Goal: Answer question/provide support: Share knowledge or assist other users

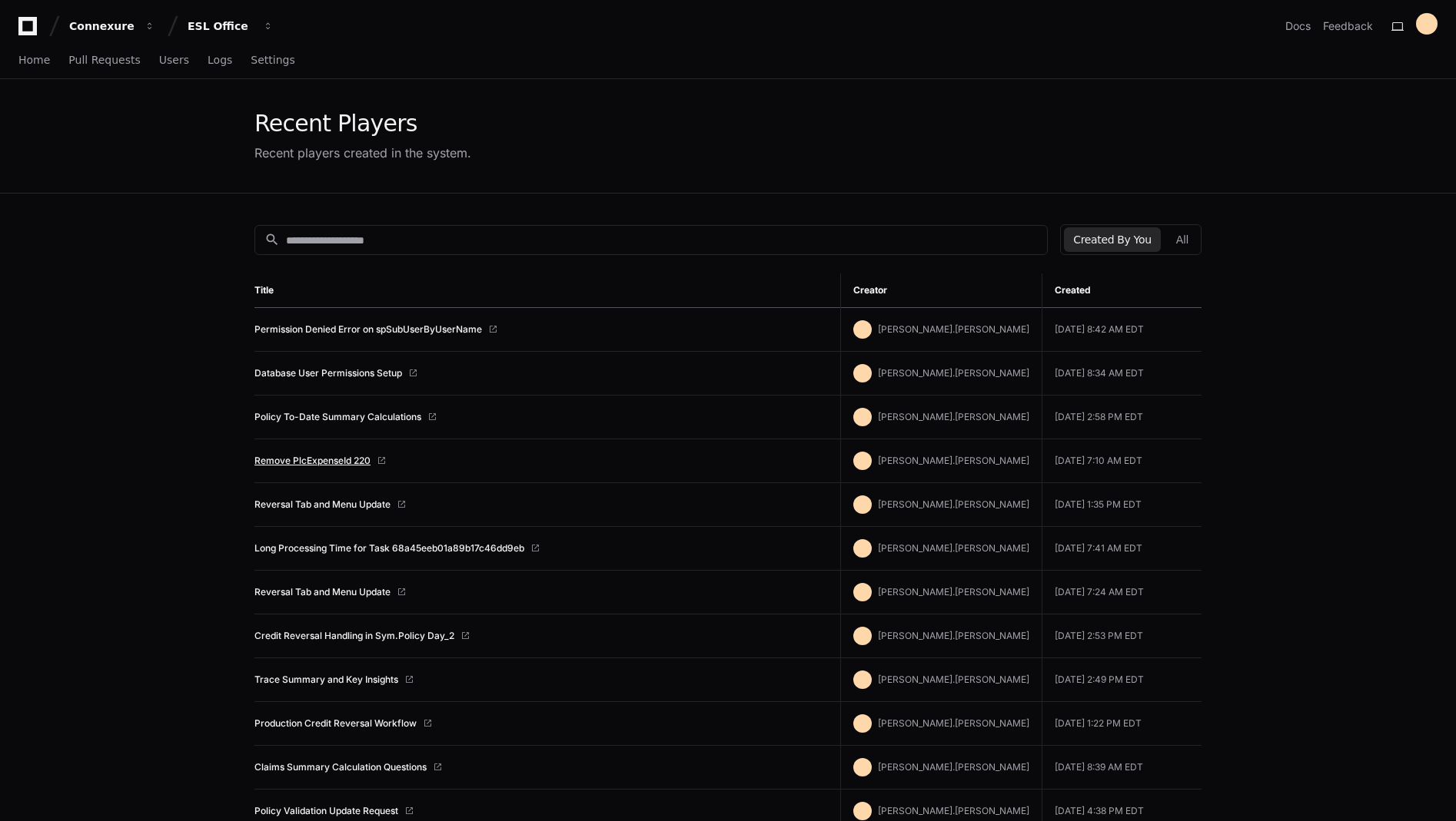
click at [333, 463] on link "Remove PlcExpenseId 220" at bounding box center [313, 461] width 116 height 13
click at [23, 24] on icon at bounding box center [28, 26] width 19 height 19
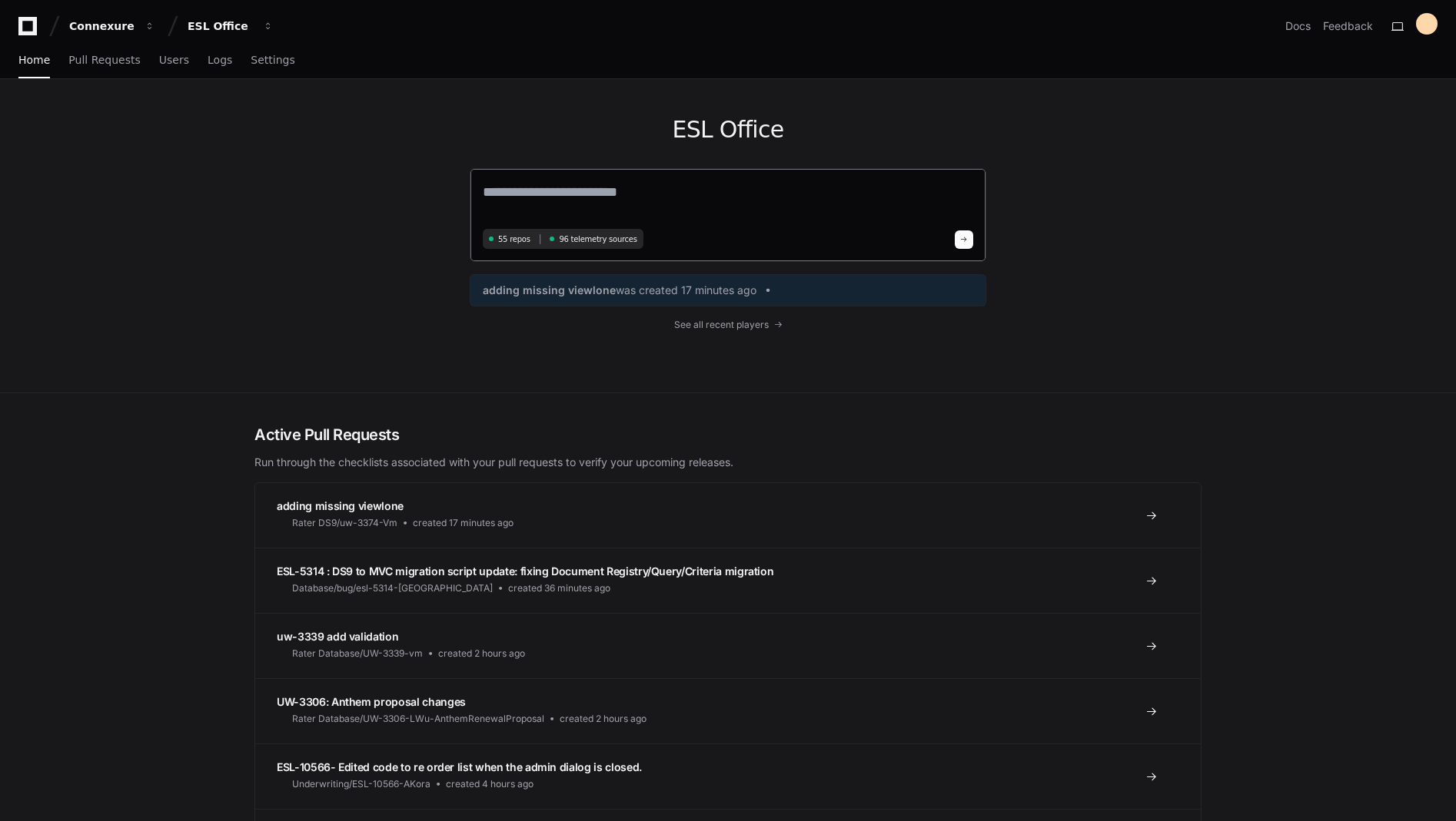
click at [540, 198] on textarea at bounding box center [728, 203] width 491 height 43
type textarea "*"
paste textarea "**********"
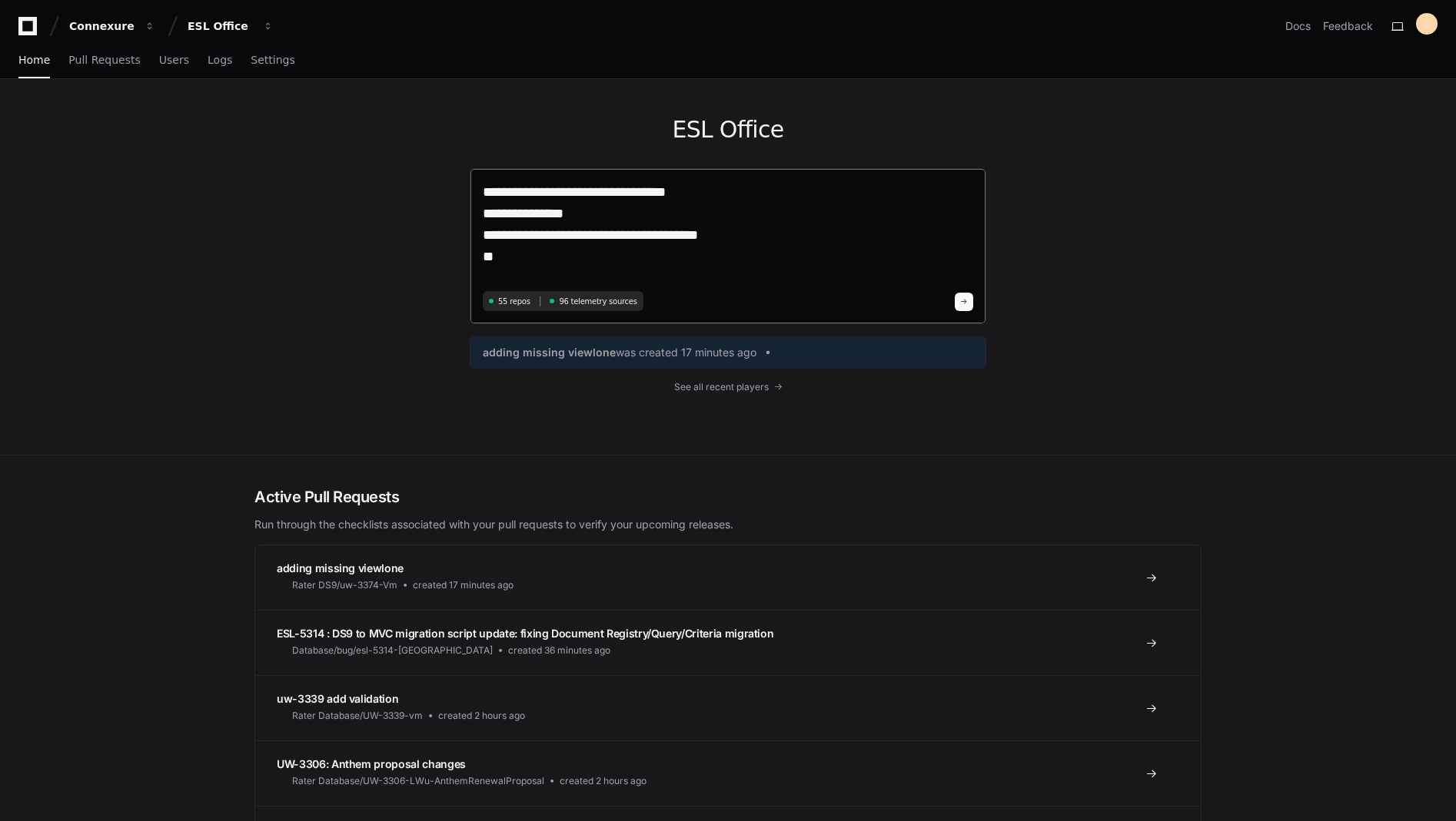
click at [644, 189] on textarea "**********" at bounding box center [728, 233] width 491 height 105
type textarea "**********"
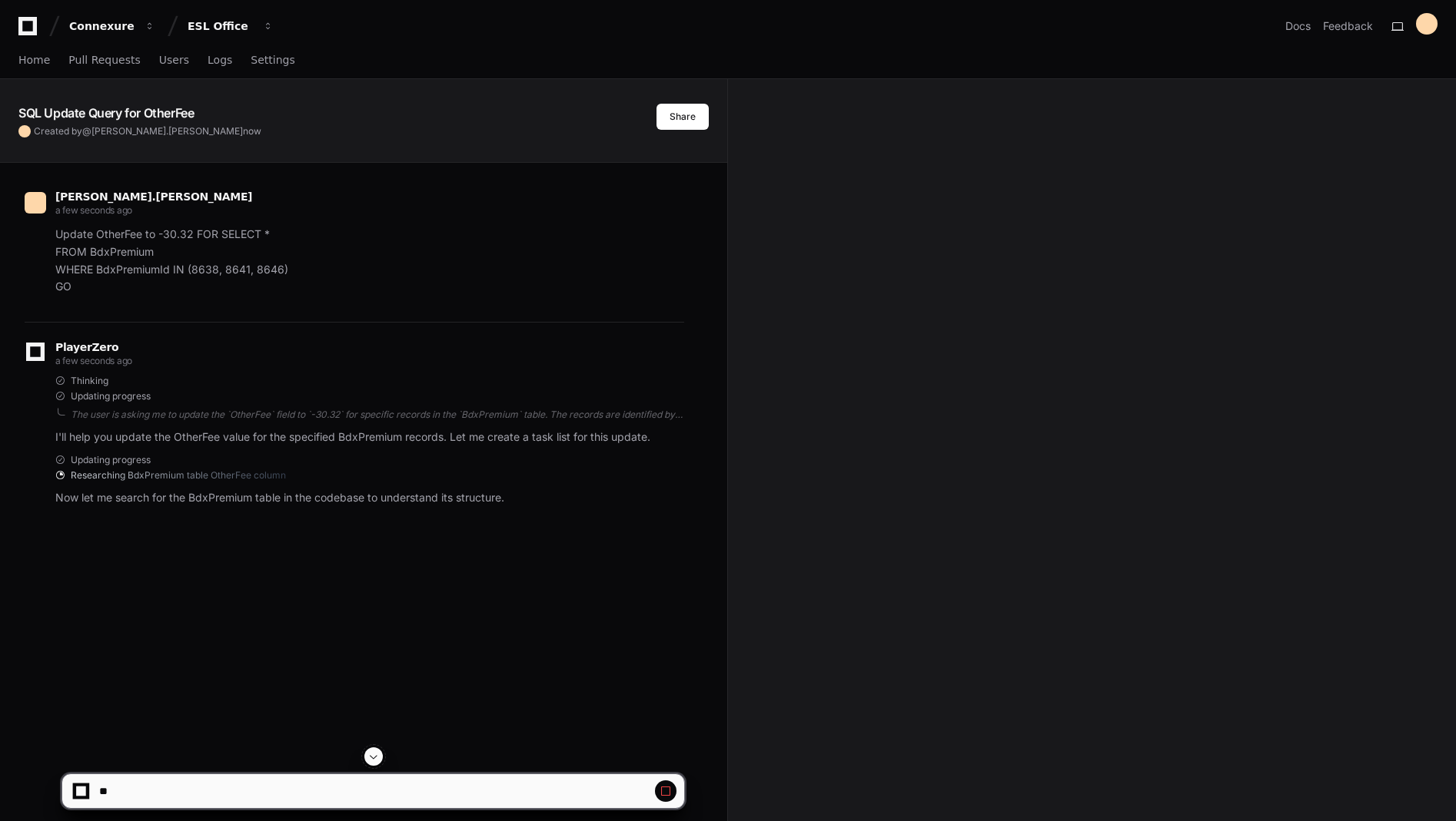
click at [671, 792] on span at bounding box center [666, 792] width 13 height 13
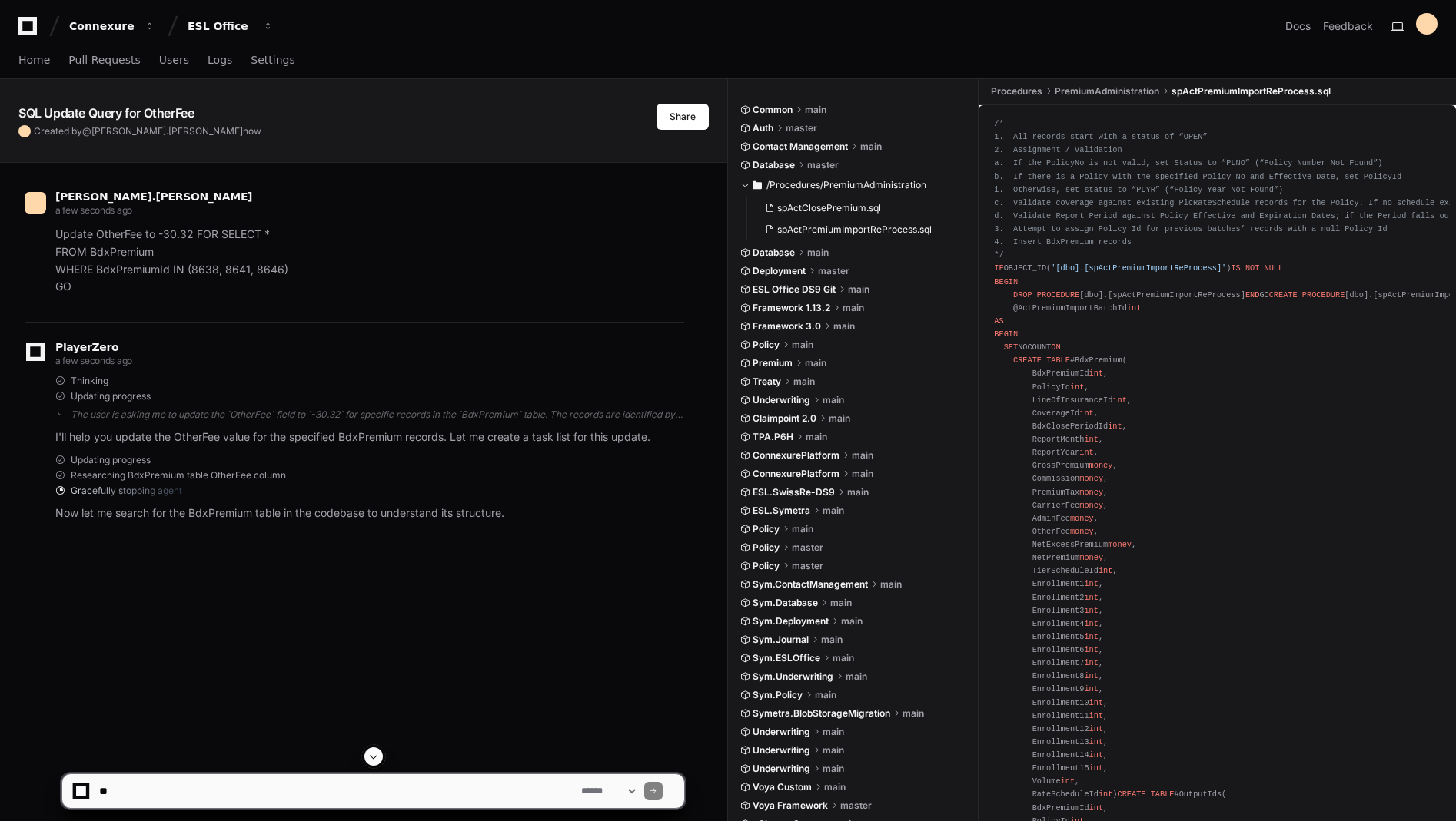
click at [160, 788] on textarea at bounding box center [337, 792] width 482 height 33
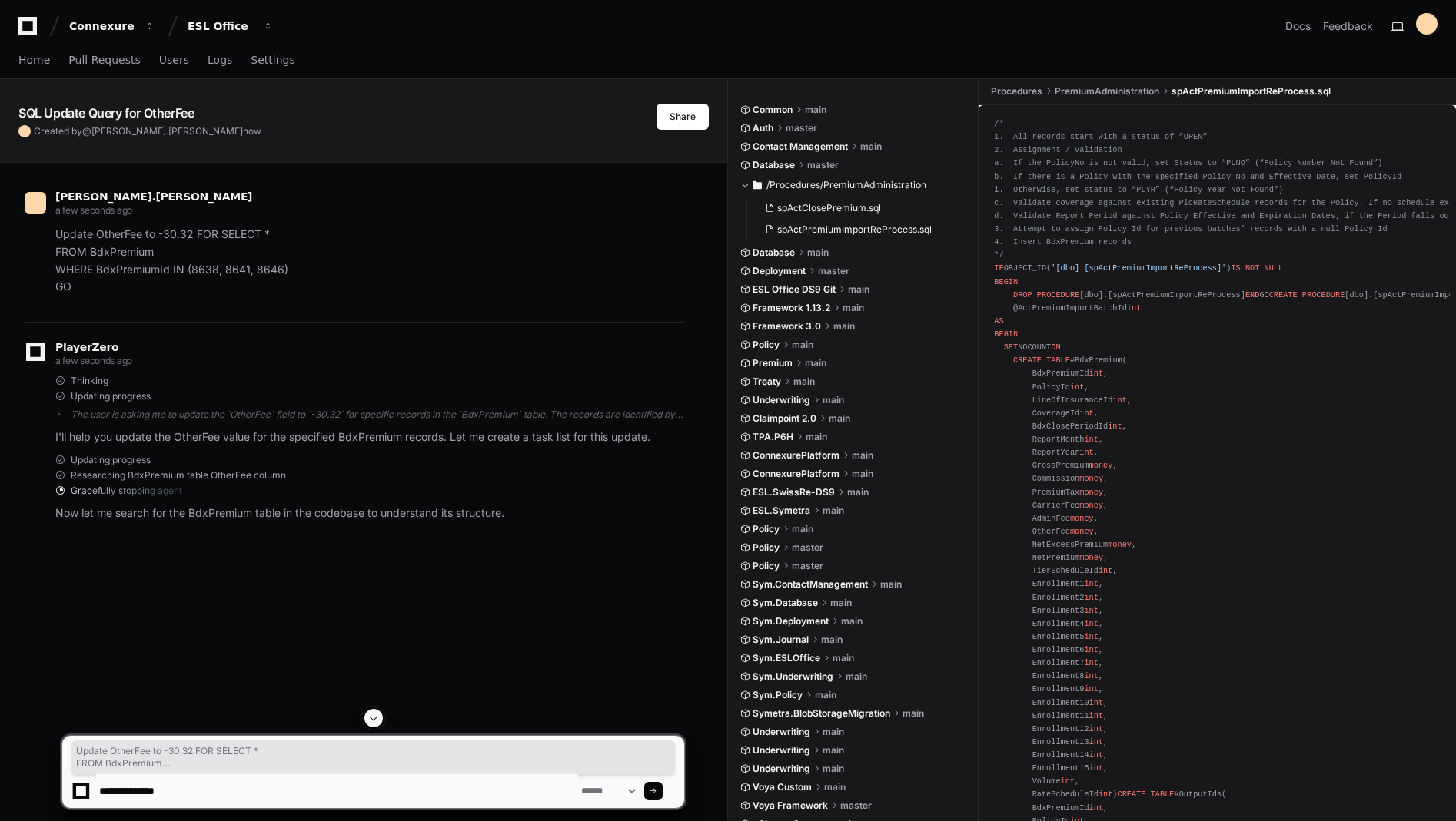
drag, startPoint x: 142, startPoint y: 289, endPoint x: 34, endPoint y: 231, distance: 122.6
click at [34, 231] on div "Update OtherFee to -30.32 FOR SELECT * FROM BdxPremium WHERE BdxPremiumId IN (8…" at bounding box center [354, 261] width 660 height 70
copy p "Update OtherFee to -30.32 FOR SELECT * FROM BdxPremium WHERE BdxPremiumId IN (8…"
click at [230, 797] on textarea at bounding box center [337, 792] width 482 height 33
paste textarea "**********"
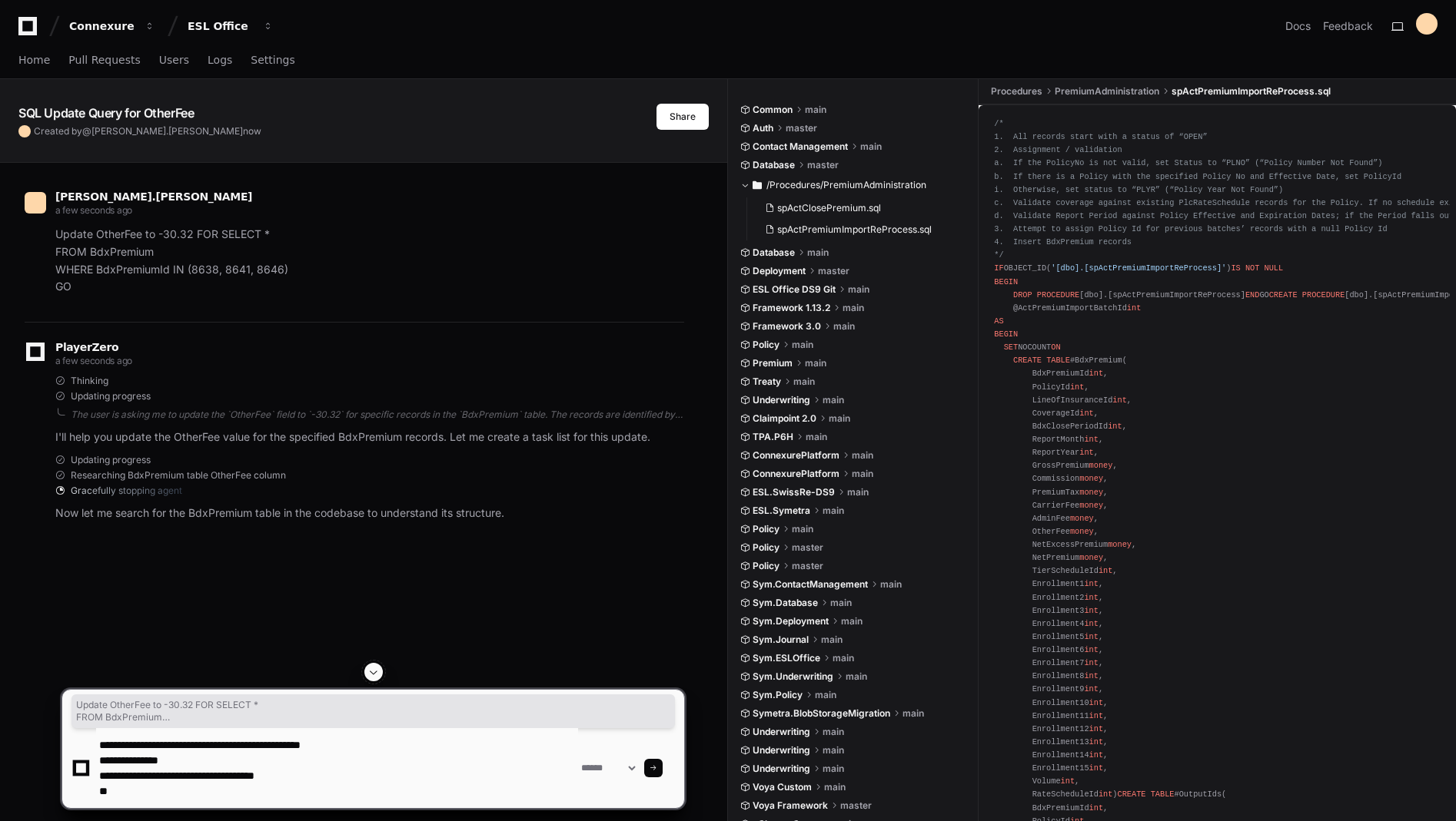
type textarea "**********"
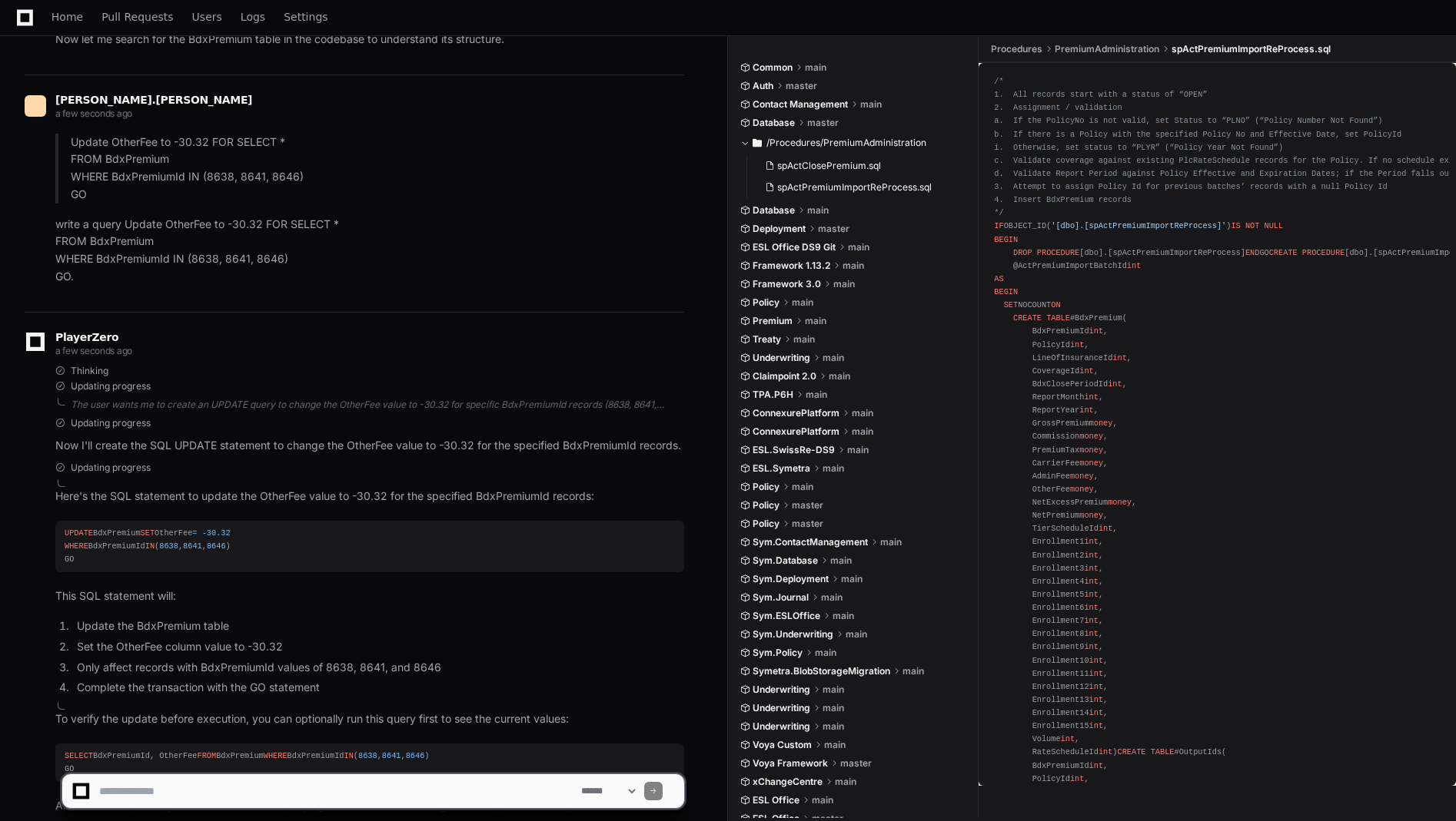
scroll to position [629, 0]
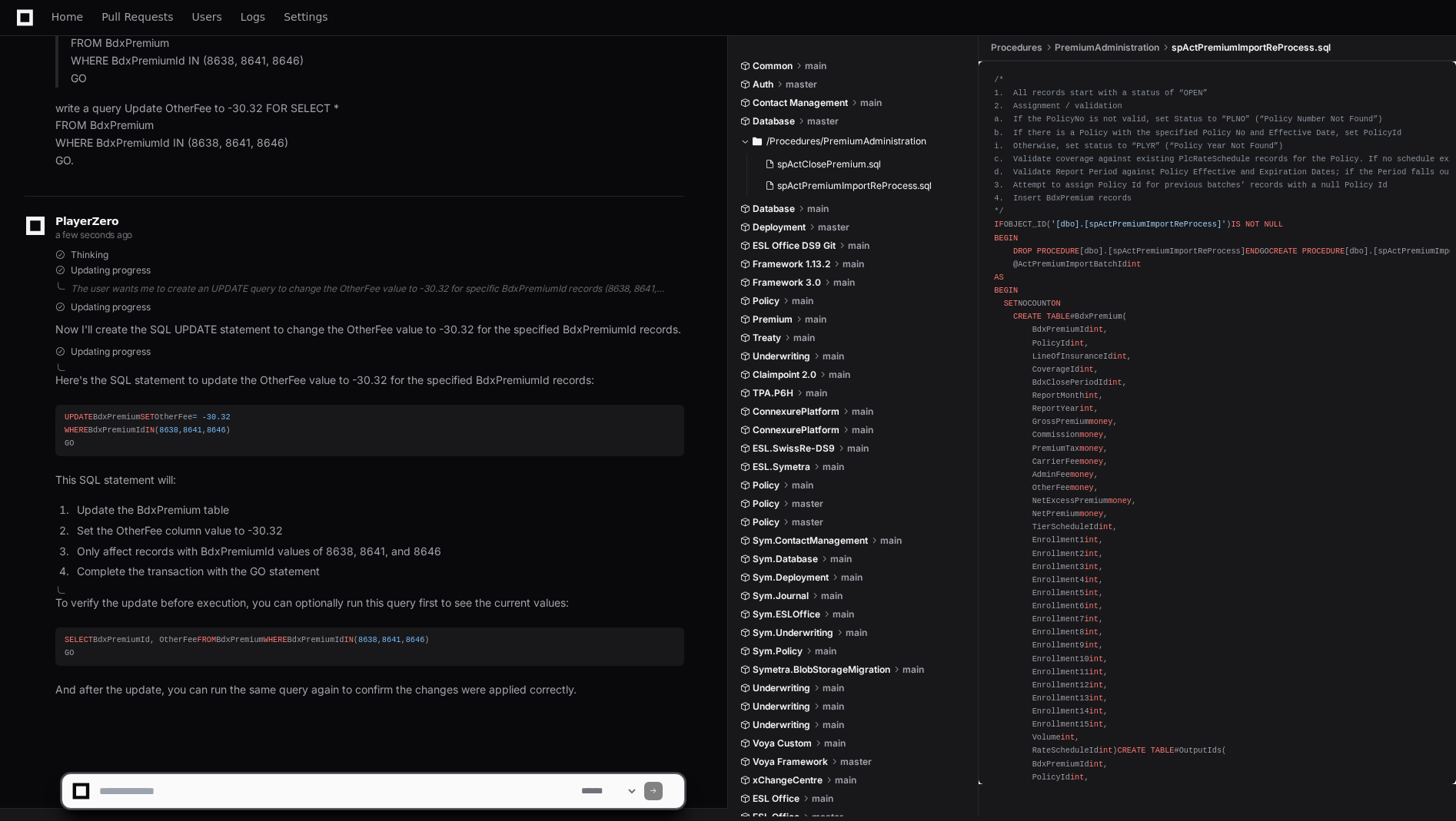
click at [97, 422] on div "UPDATE BdxPremium SET OtherFee = -30.32 WHERE BdxPremiumId IN ( 8638 , 8641 , 8…" at bounding box center [370, 431] width 611 height 39
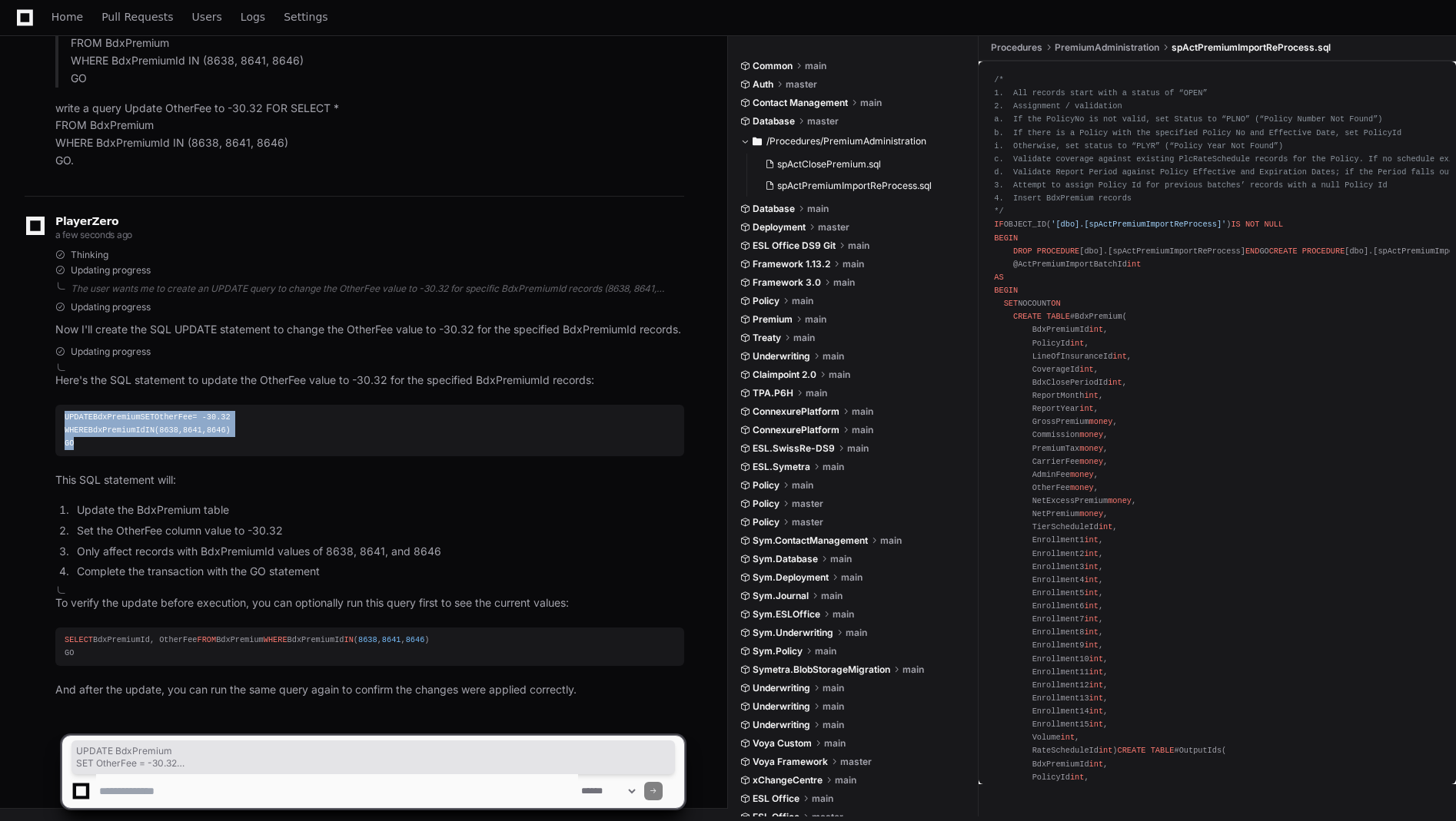
drag, startPoint x: 95, startPoint y: 417, endPoint x: 2, endPoint y: 377, distance: 101.2
click at [2, 377] on div "[PERSON_NAME].[PERSON_NAME] a minute ago Update OtherFee to -30.32 FOR SELECT *…" at bounding box center [363, 191] width 727 height 1237
copy div "UPDATE BdxPremium SET OtherFee = -30.32 WHERE BdxPremiumId IN ( 8638 , 8641 , 8…"
click at [1277, 777] on button "Later" at bounding box center [1277, 775] width 23 height 13
click at [248, 794] on textarea at bounding box center [337, 792] width 482 height 33
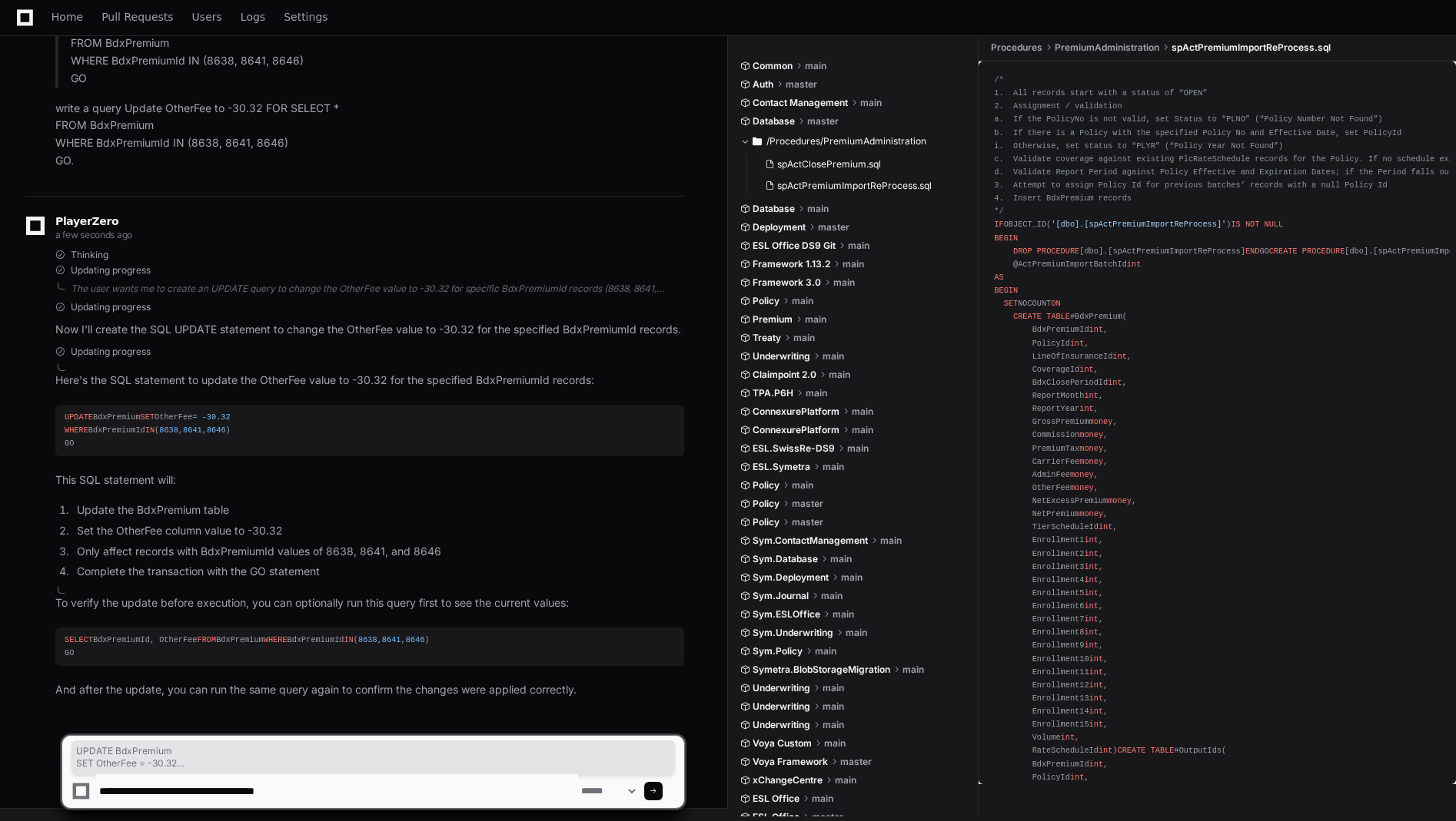
paste textarea "**********"
type textarea "**********"
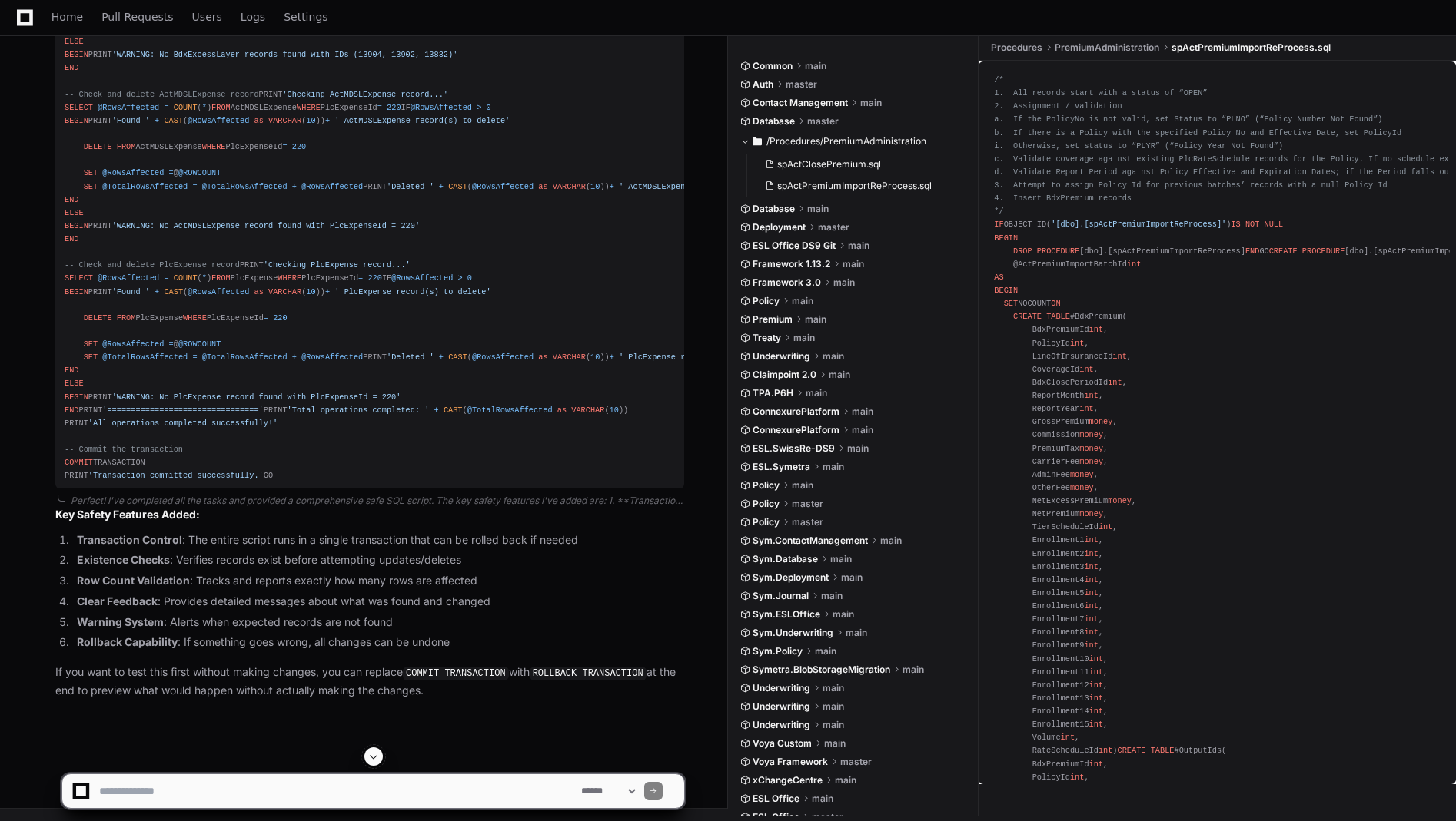
scroll to position [3340, 0]
click at [349, 297] on span "' PlcExpense record(s) to delete'" at bounding box center [412, 291] width 156 height 9
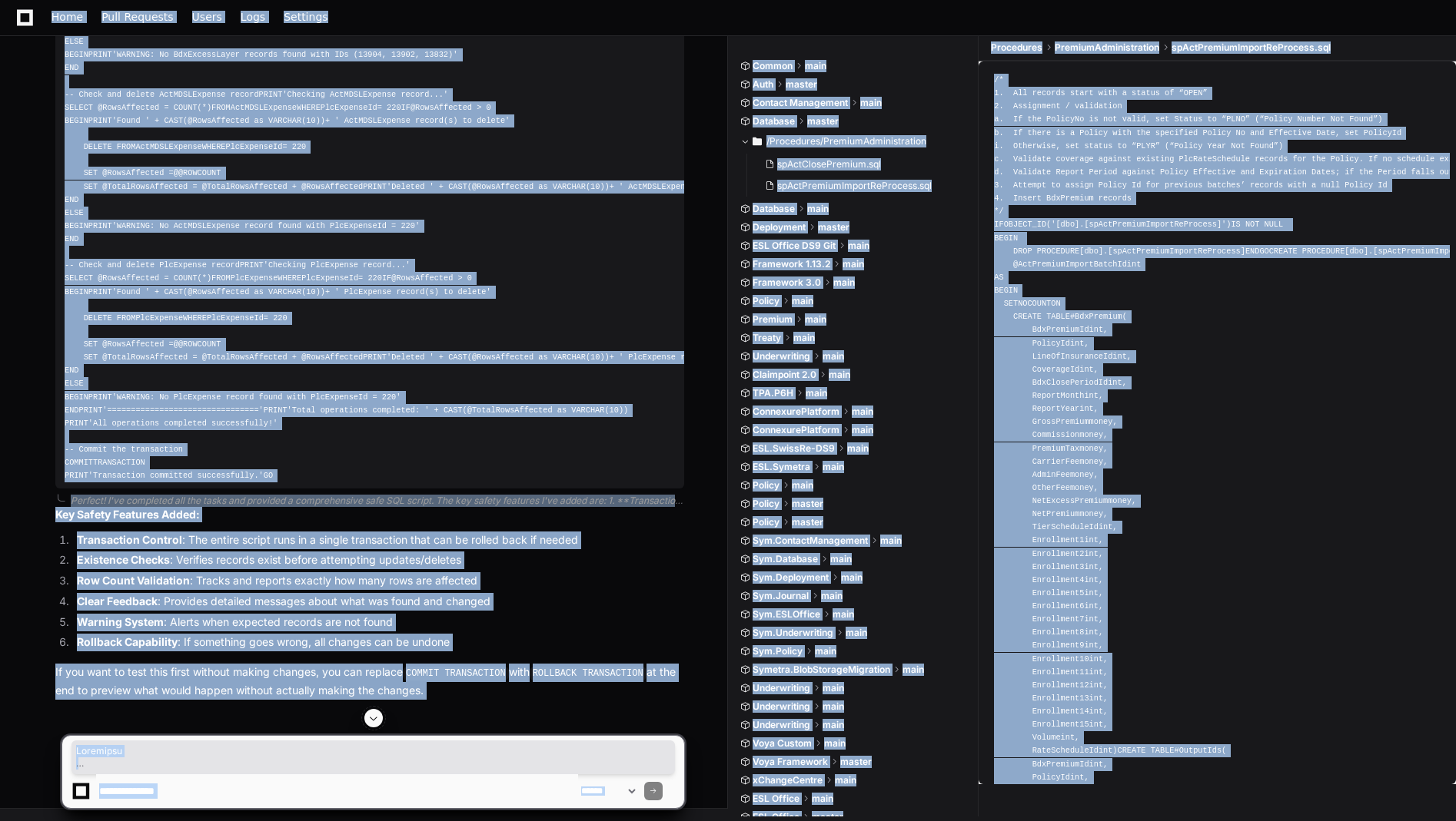
click at [348, 297] on span "' PlcExpense record(s) to delete'" at bounding box center [412, 291] width 156 height 9
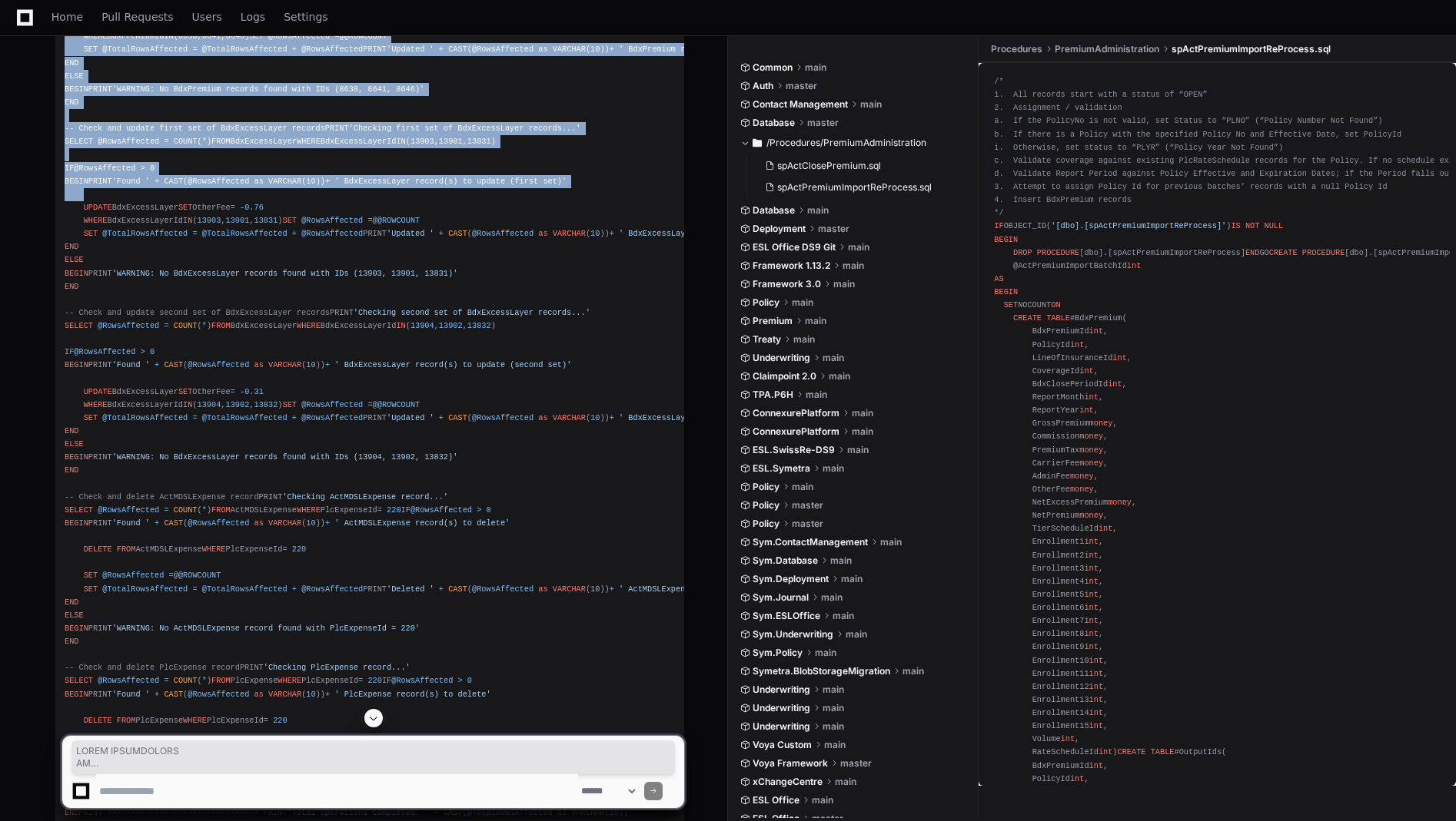
scroll to position [1957, 0]
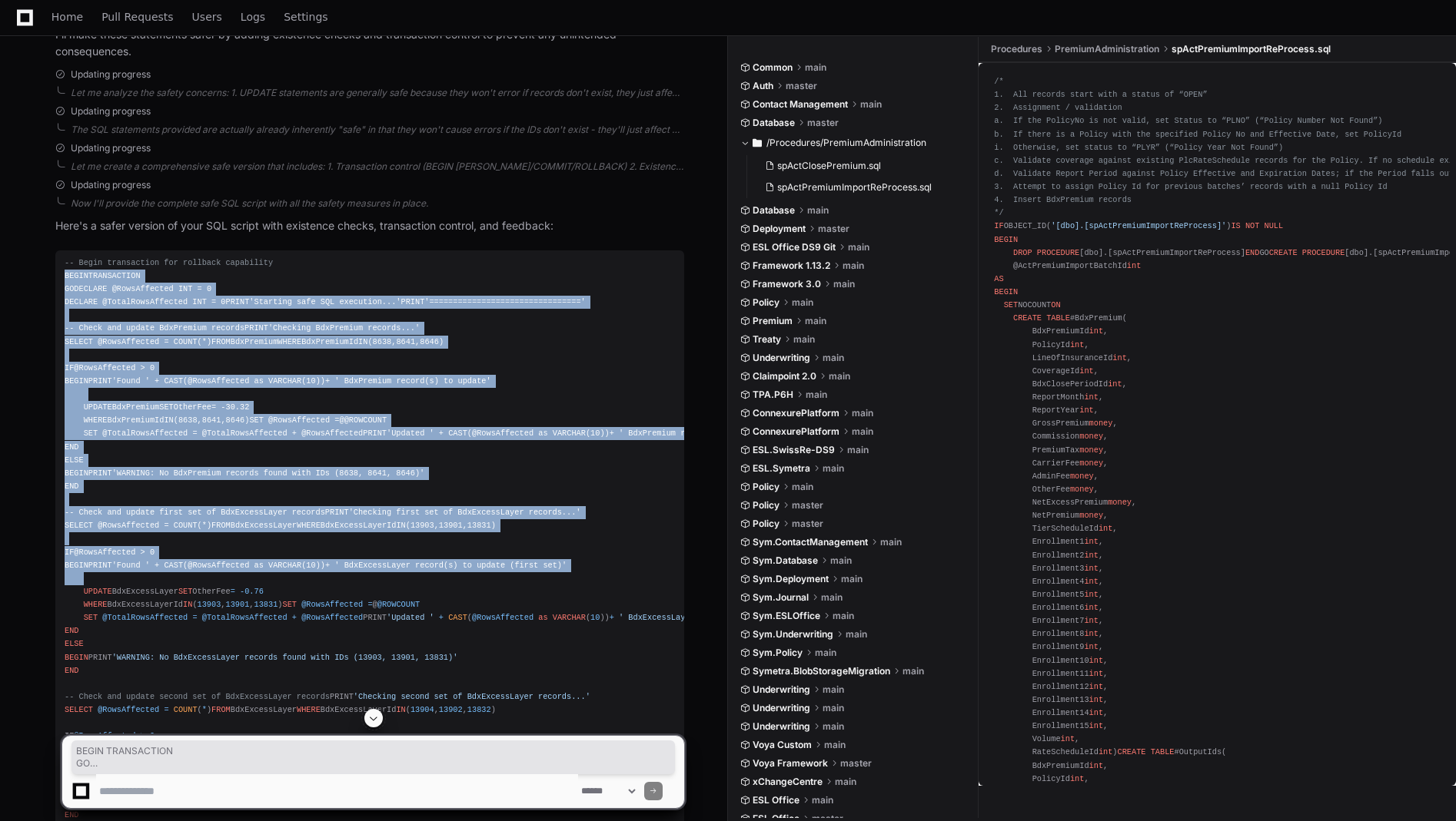
drag, startPoint x: 65, startPoint y: 315, endPoint x: 384, endPoint y: 471, distance: 355.1
click at [384, 471] on div "-- Begin transaction for rollback capability BEGIN TRANSACTION GO DECLARE @Rows…" at bounding box center [370, 763] width 611 height 1014
click at [236, 364] on div "-- Begin transaction for rollback capability BEGIN TRANSACTION GO DECLARE @Rows…" at bounding box center [370, 763] width 611 height 1014
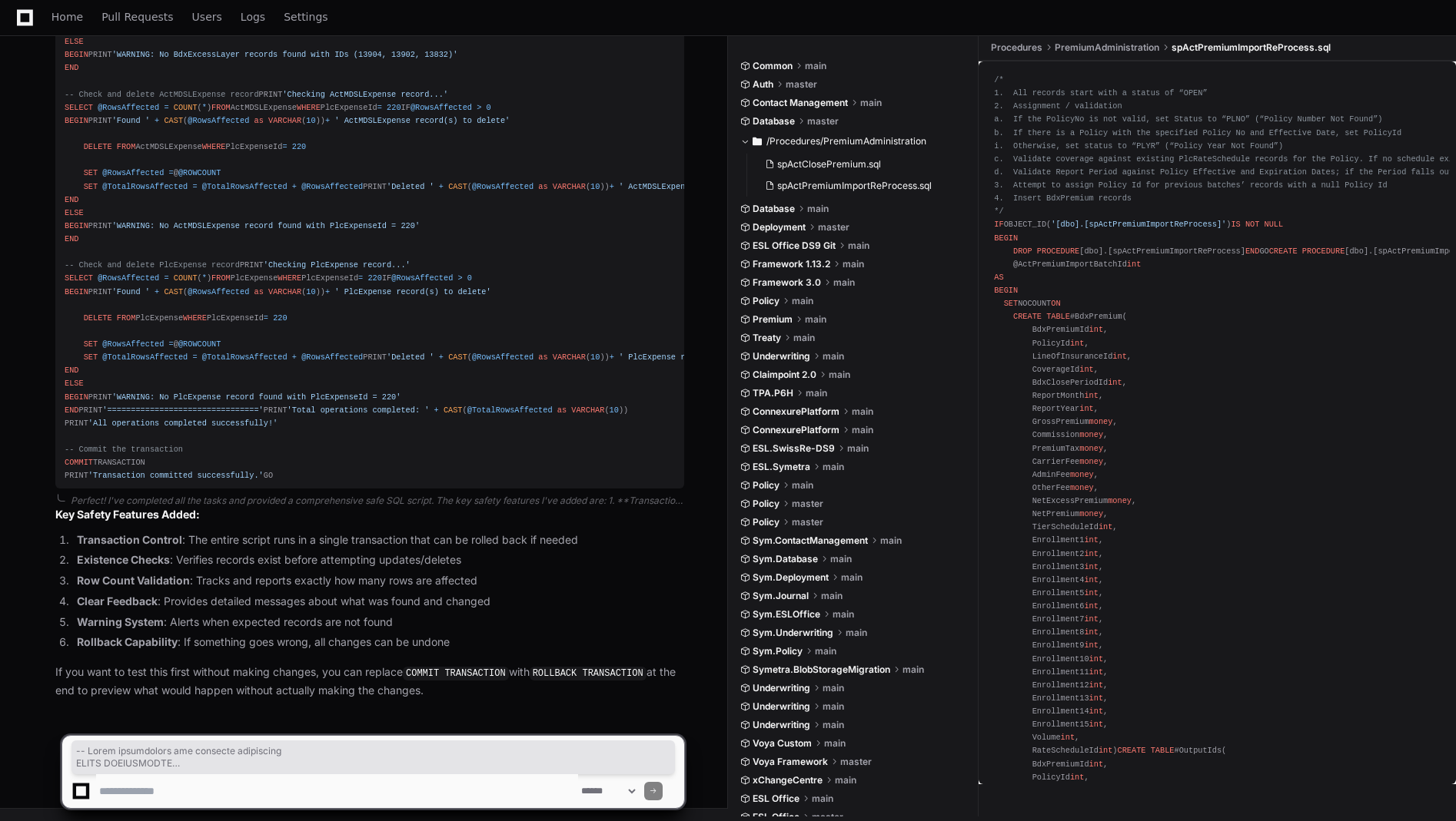
scroll to position [3493, 0]
drag, startPoint x: 65, startPoint y: 302, endPoint x: 179, endPoint y: 476, distance: 208.0
copy div "-- Begin transaction for rollback capability BEGIN TRANSACTION GO DECLARE @Rows…"
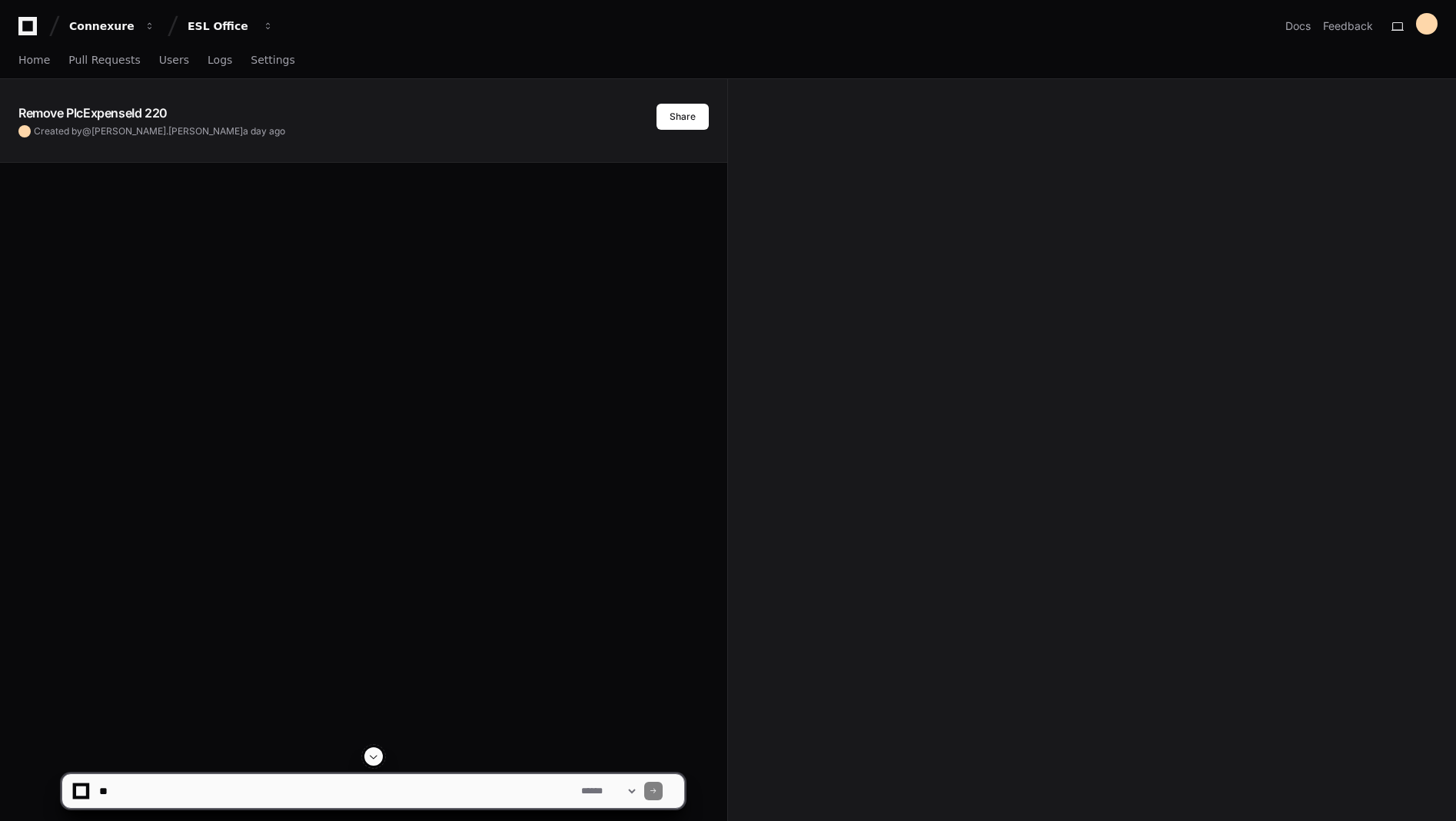
click at [308, 799] on textarea at bounding box center [337, 792] width 482 height 33
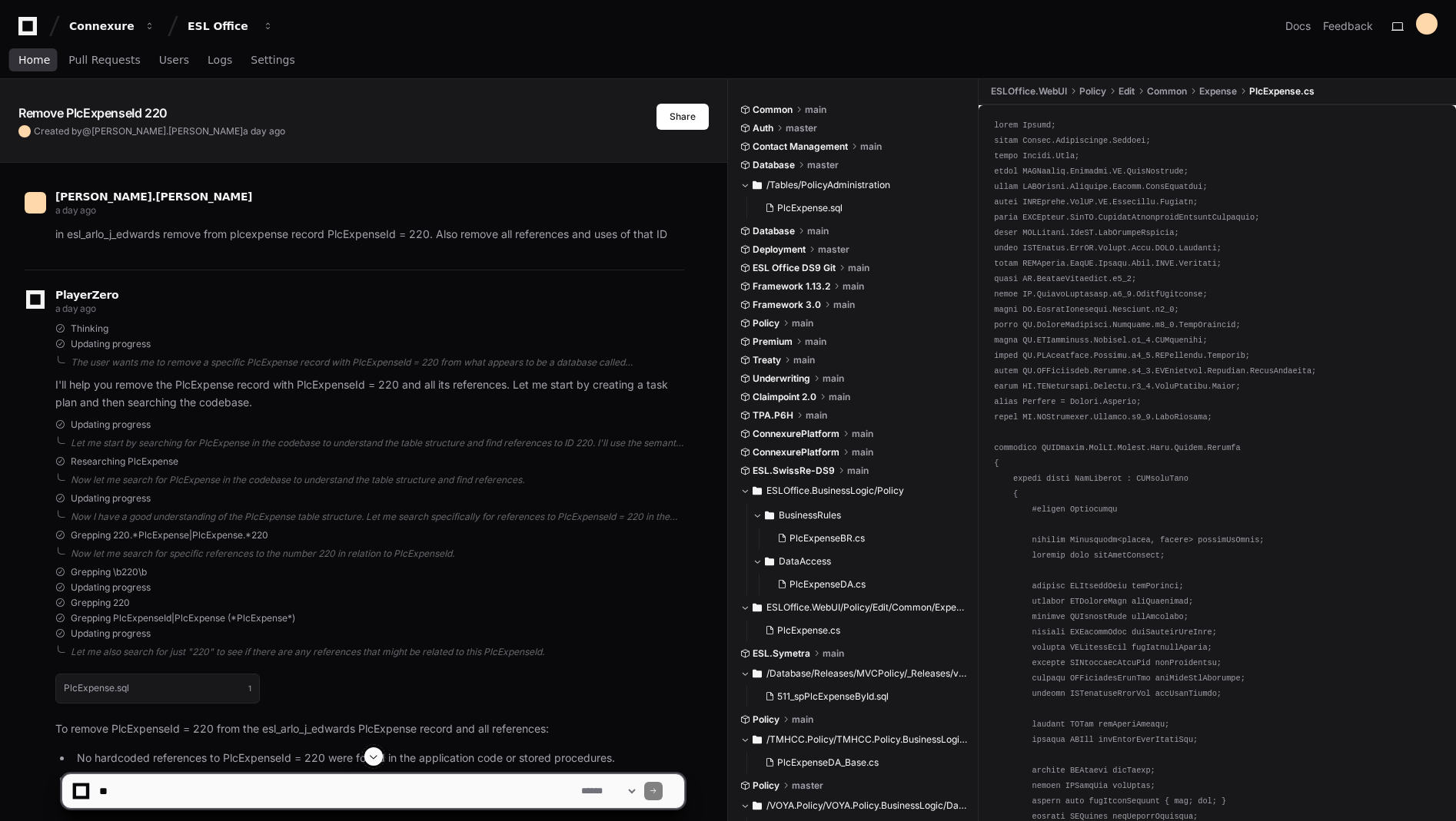
click at [30, 56] on span "Home" at bounding box center [34, 59] width 31 height 9
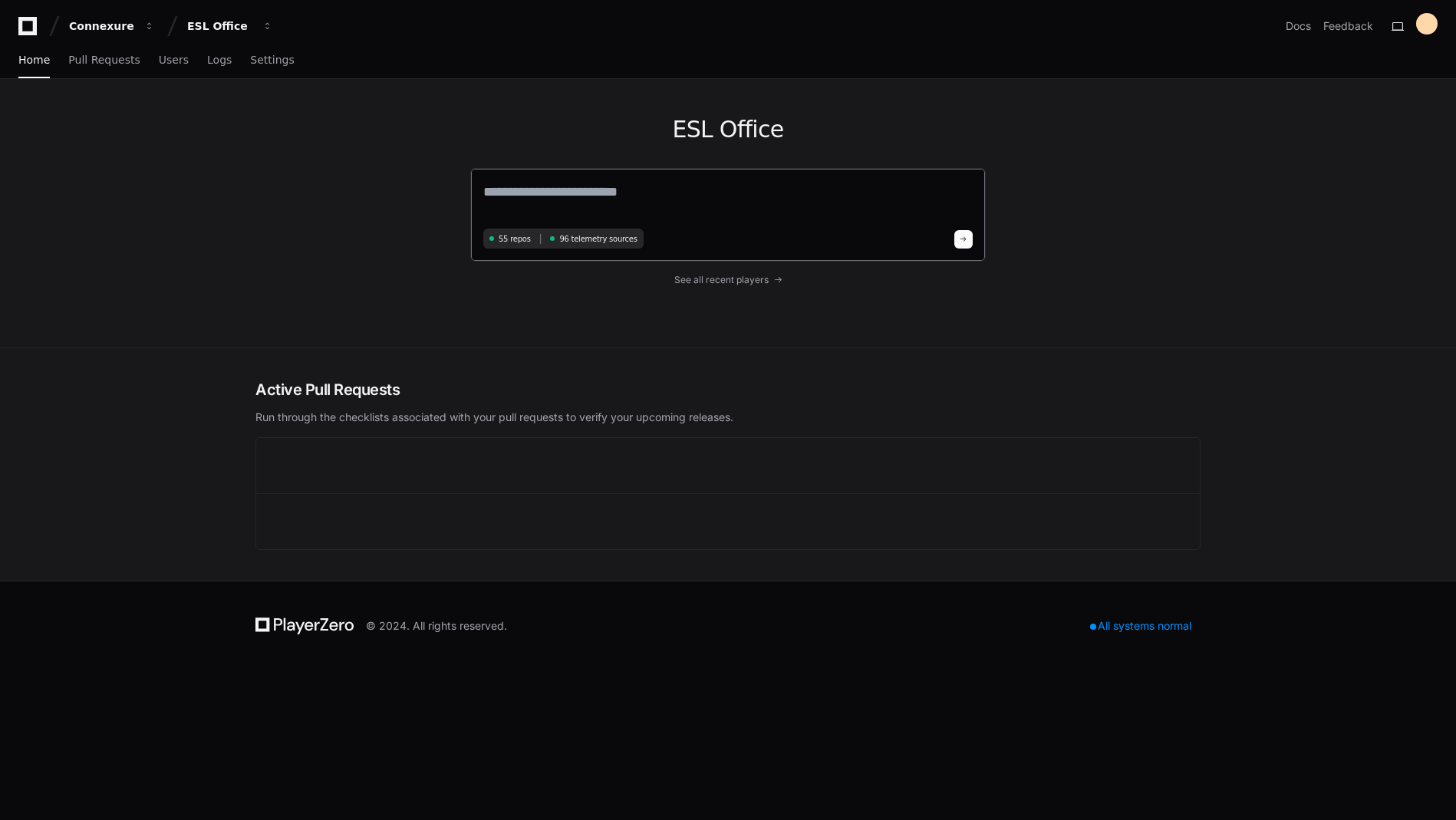
click at [658, 203] on textarea at bounding box center [728, 202] width 490 height 43
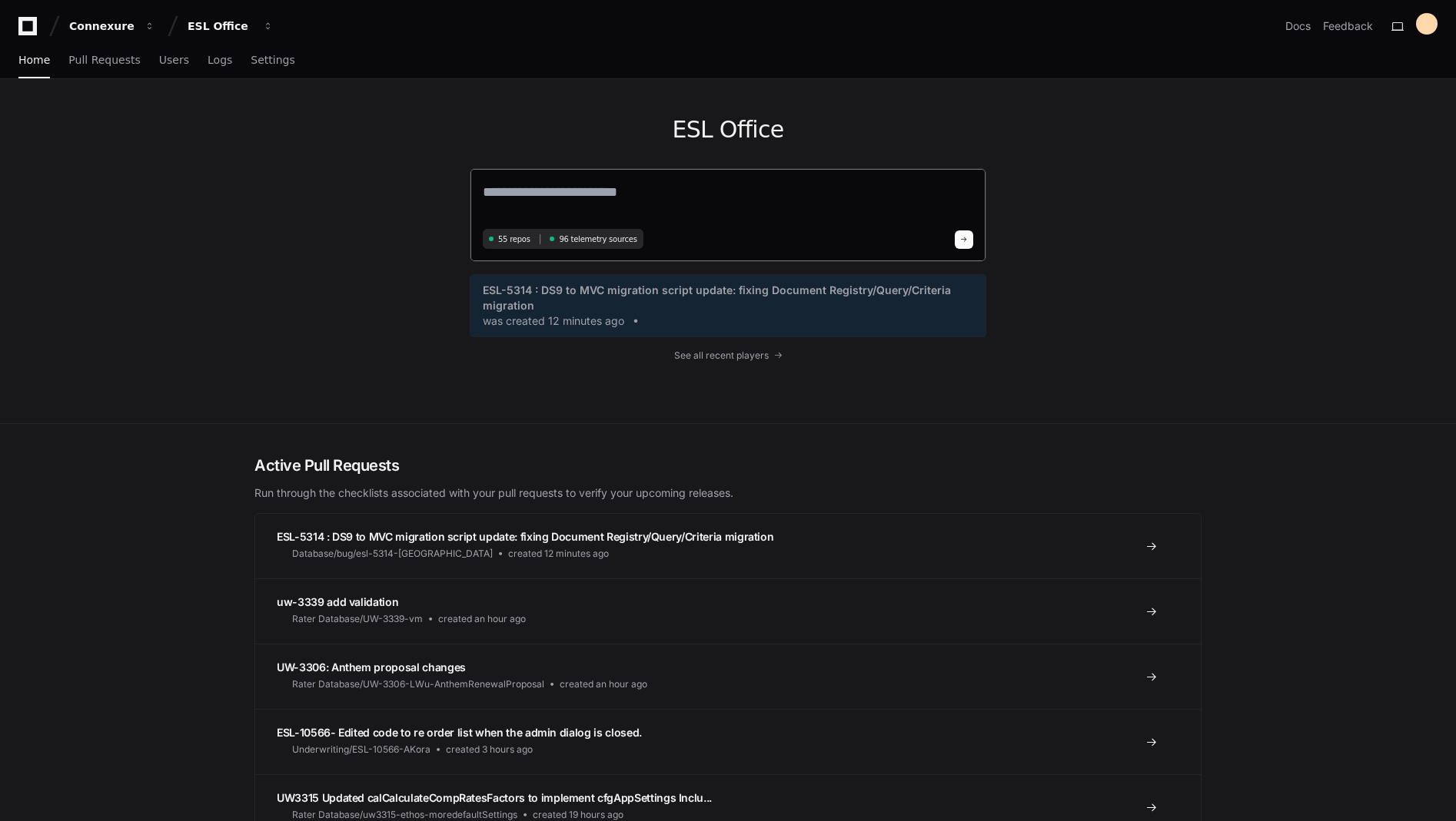
type textarea "*"
type textarea "**********"
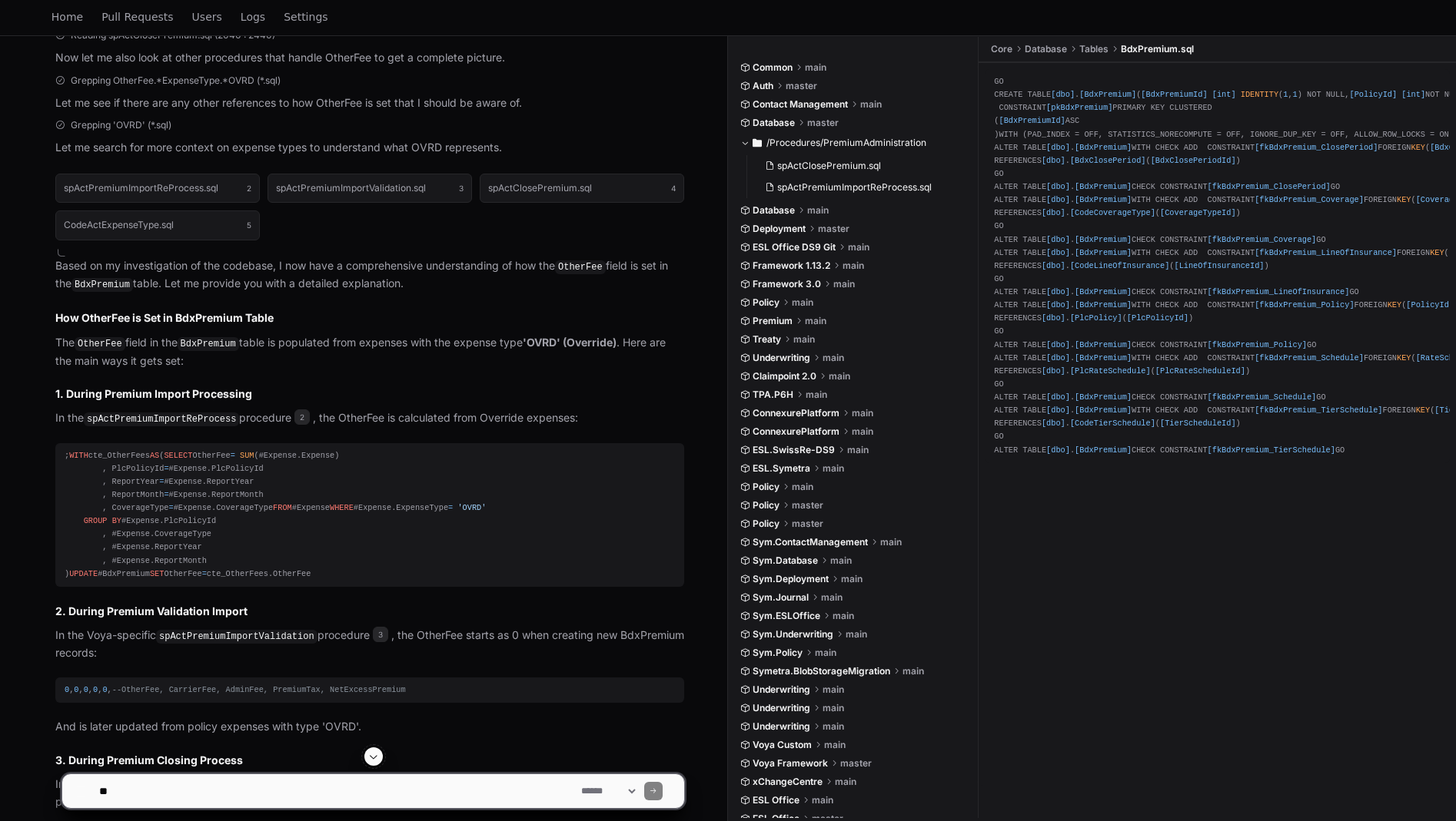
scroll to position [557, 0]
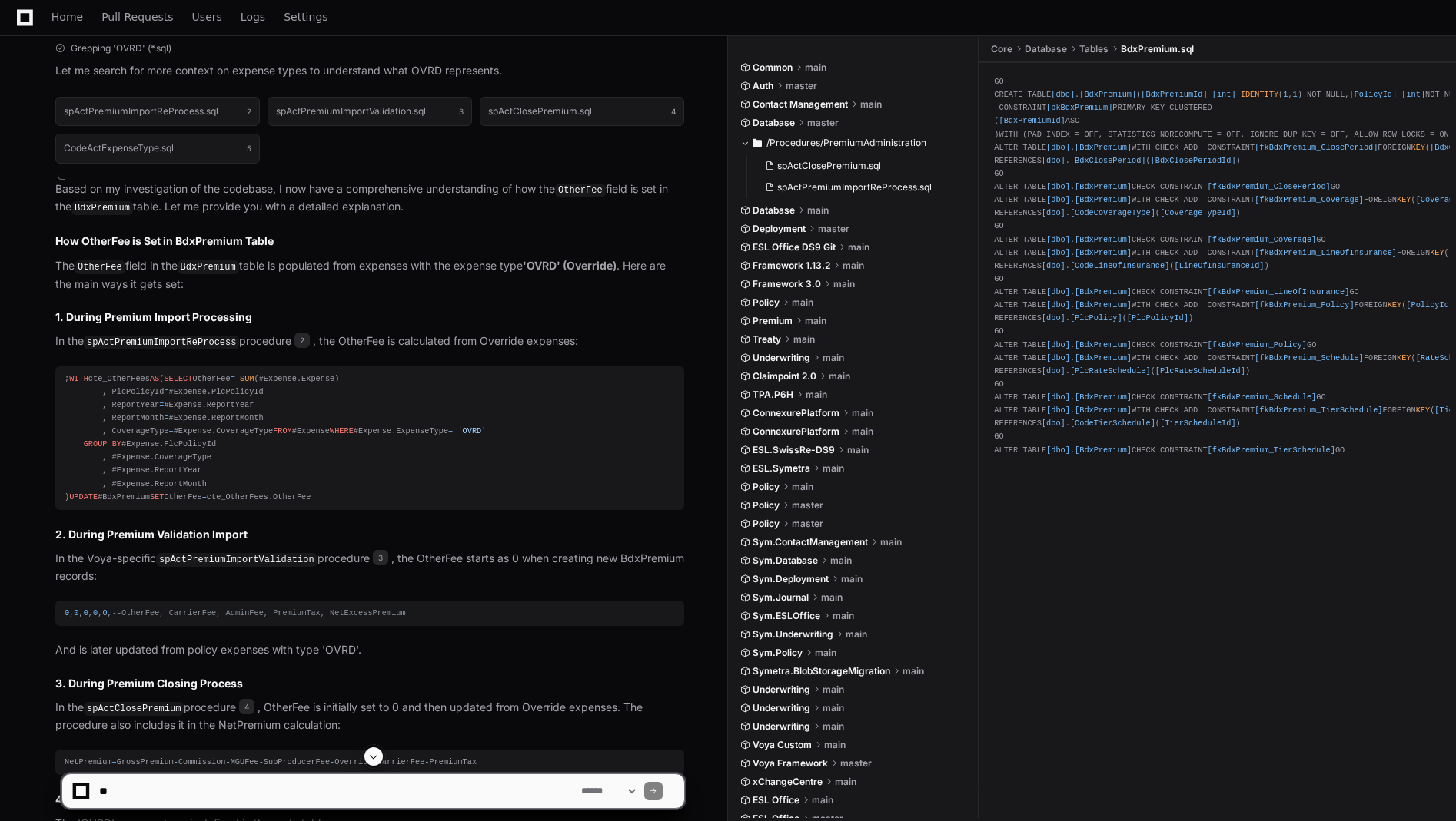
click at [205, 413] on div "; WITH cte_OtherFees AS ( SELECT OtherFee = SUM (#Expense.Expense) , PlcPolicyI…" at bounding box center [370, 439] width 611 height 132
click at [192, 339] on code "spActPremiumImportReProcess" at bounding box center [161, 343] width 155 height 14
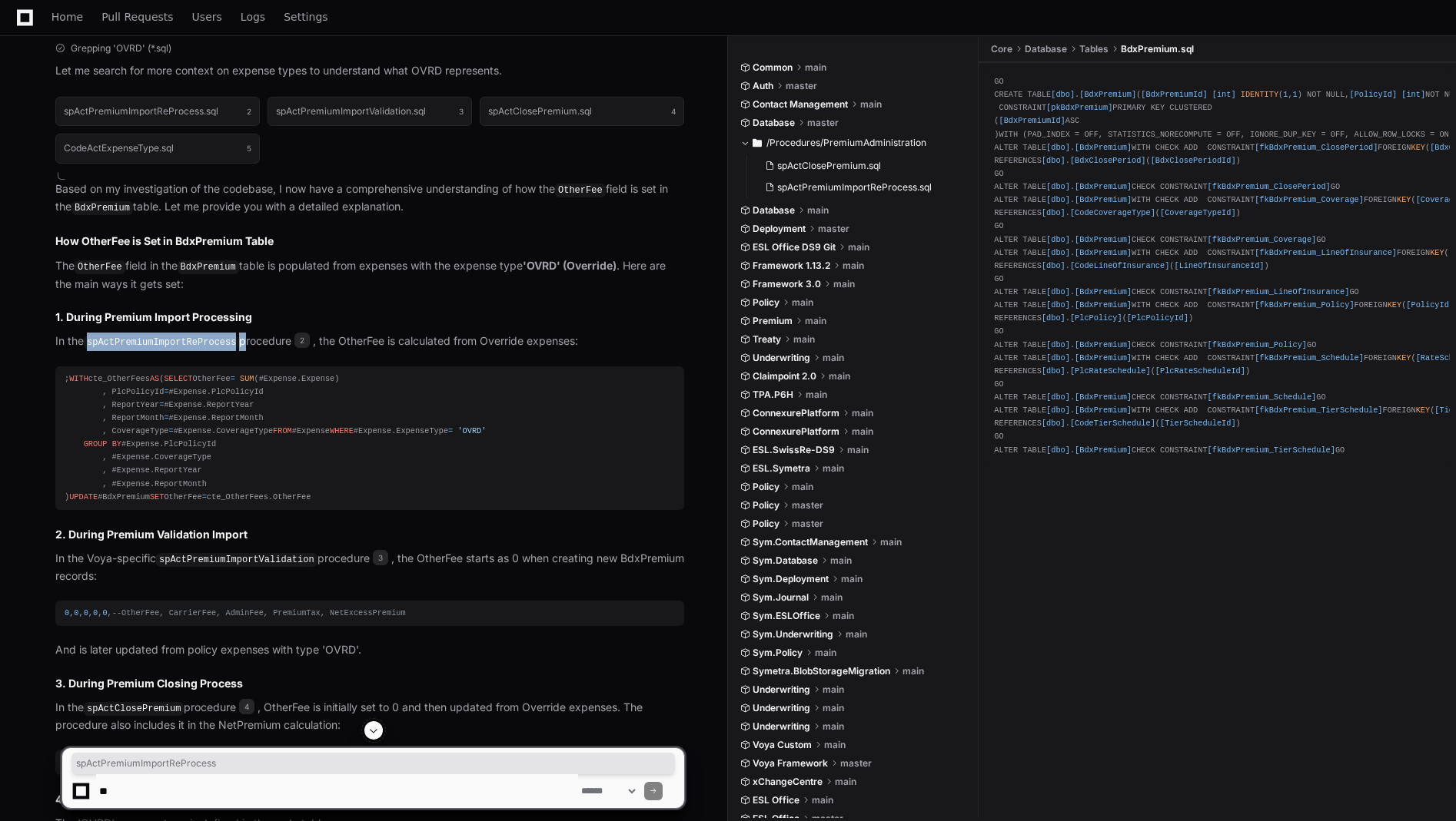
click at [192, 339] on code "spActPremiumImportReProcess" at bounding box center [161, 343] width 155 height 14
copy p "spActPremiumImportReProcess"
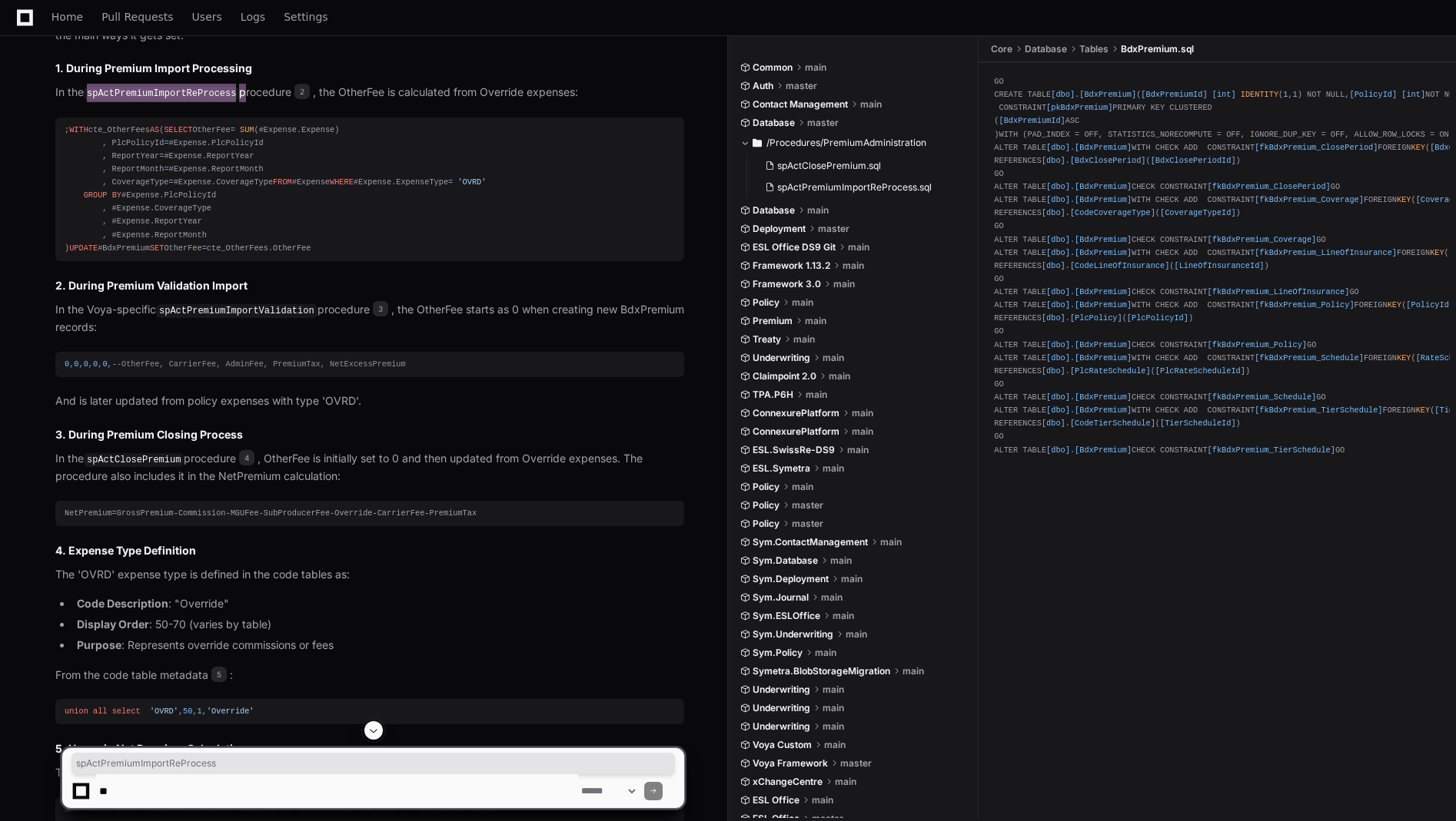
scroll to position [730, 0]
